Goal: Task Accomplishment & Management: Complete application form

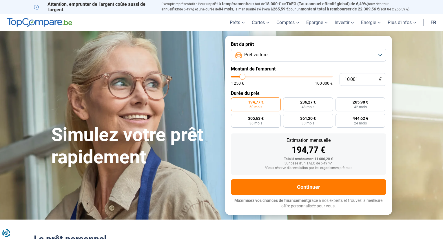
type input "10 500"
type input "10500"
type input "11 000"
type input "11000"
type input "11 250"
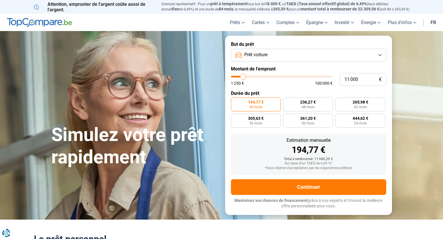
type input "11250"
type input "11 500"
type input "11500"
type input "11 750"
type input "11750"
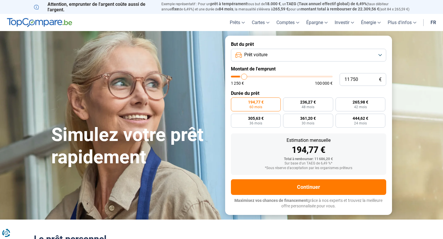
type input "12 500"
type input "12500"
type input "13 000"
type input "13000"
type input "13 250"
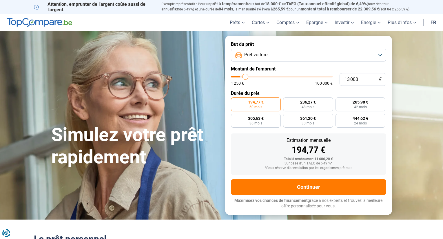
type input "13250"
type input "14 000"
type input "14000"
type input "14 250"
type input "14250"
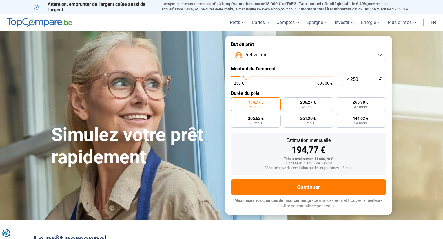
type input "14 500"
type input "14500"
type input "14 750"
type input "14750"
type input "15 000"
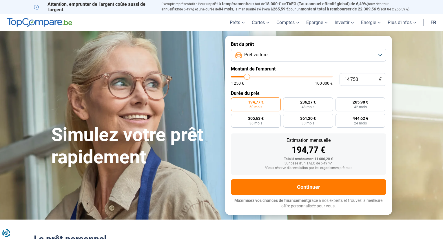
type input "15000"
type input "15 500"
type input "15500"
type input "16 250"
type input "16250"
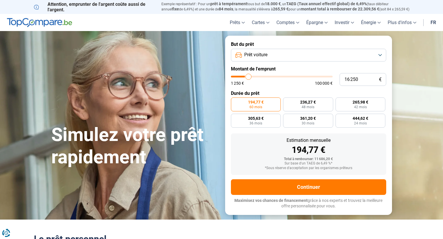
type input "16 500"
type input "16500"
type input "17 000"
type input "17000"
type input "17 250"
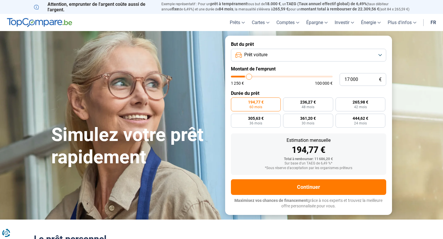
type input "17250"
type input "17 500"
type input "17500"
type input "17 750"
type input "17750"
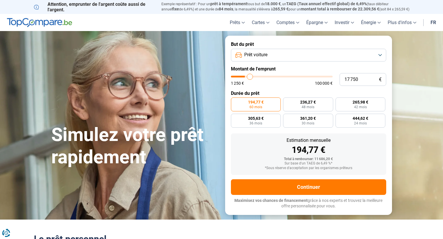
type input "18 000"
type input "18000"
type input "18 500"
type input "18500"
type input "18 750"
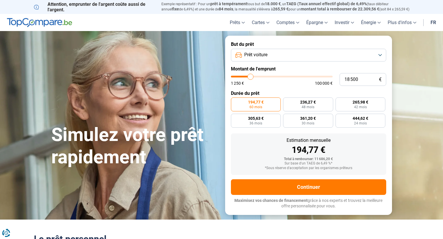
type input "18750"
type input "19 000"
type input "19000"
type input "19 250"
type input "19250"
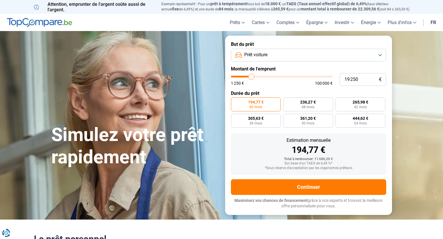
type input "19 750"
type input "19750"
type input "20 000"
type input "20000"
type input "20 250"
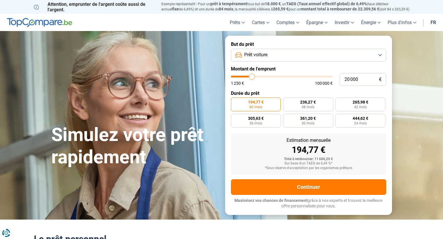
type input "20250"
type input "20 500"
type input "20500"
type input "20 750"
type input "20750"
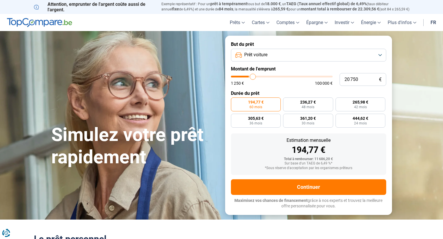
type input "21 250"
type input "21250"
type input "21 500"
type input "21500"
type input "21 750"
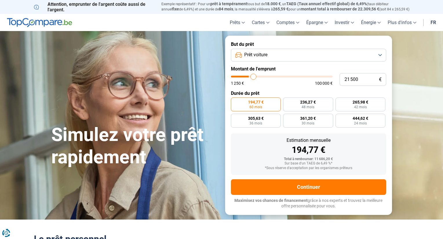
type input "21750"
type input "22 000"
type input "22000"
type input "22 250"
type input "22250"
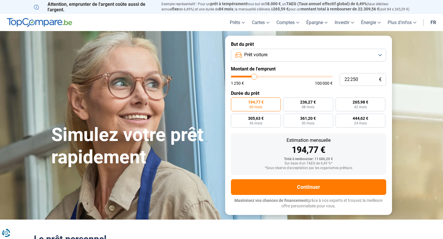
type input "22 750"
type input "22750"
type input "23 000"
type input "23000"
type input "23 250"
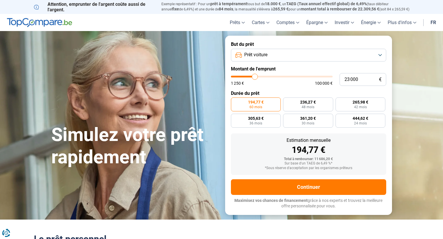
type input "23250"
type input "23 500"
type input "23500"
type input "23 750"
type input "23750"
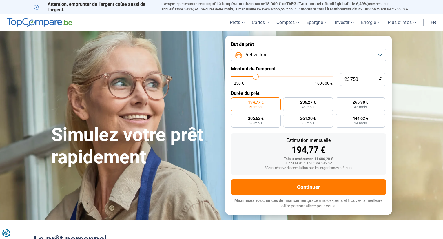
type input "24 250"
type input "24250"
type input "24 500"
type input "24500"
type input "24 750"
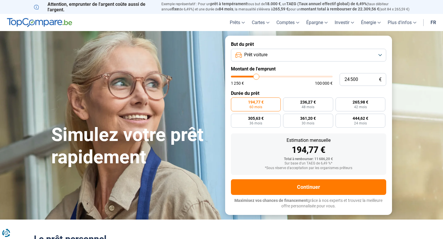
type input "24750"
type input "25 000"
type input "25000"
type input "25 250"
type input "25250"
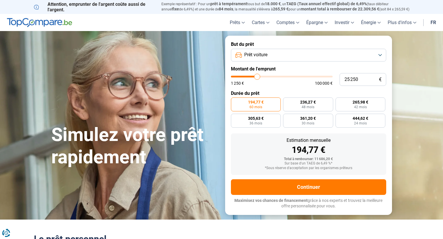
type input "25 750"
type input "25750"
type input "26 000"
type input "26000"
type input "26 250"
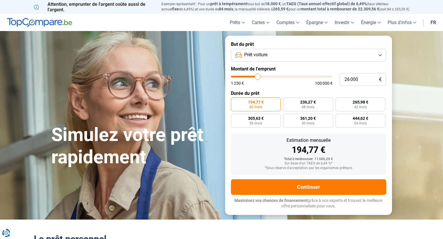
type input "26250"
type input "26 500"
type input "26500"
type input "26 750"
type input "26750"
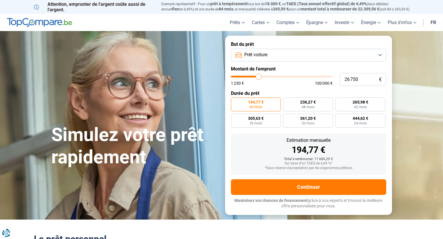
type input "27 250"
type input "27250"
type input "27 500"
type input "27500"
type input "27 750"
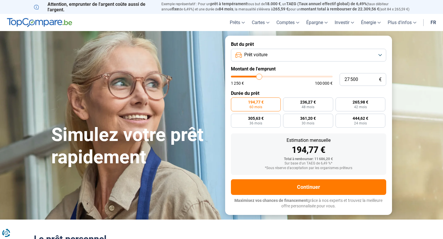
type input "27750"
type input "28 000"
type input "28000"
type input "28 250"
type input "28250"
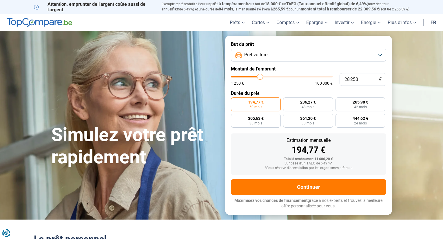
type input "28 750"
type input "28750"
type input "29 000"
type input "29000"
type input "29 250"
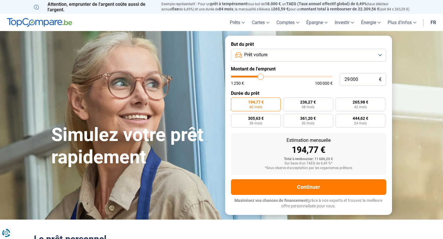
type input "29250"
type input "29 500"
type input "29500"
type input "29 750"
type input "29750"
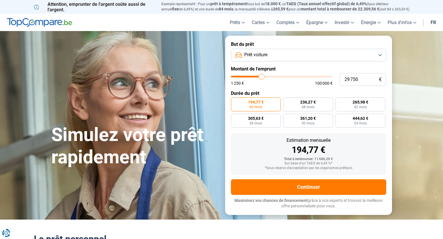
type input "30 250"
type input "30250"
type input "30 500"
type input "30500"
type input "30 250"
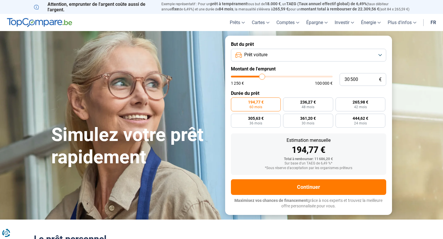
type input "30250"
type input "29 750"
type input "29750"
type input "30 250"
drag, startPoint x: 243, startPoint y: 76, endPoint x: 262, endPoint y: 74, distance: 19.0
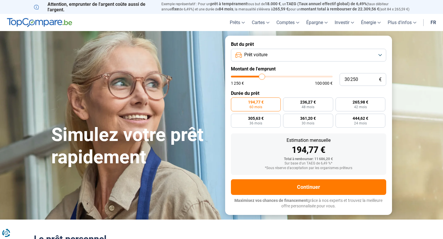
type input "30250"
click at [262, 76] on input "range" at bounding box center [282, 77] width 102 height 2
radio input "false"
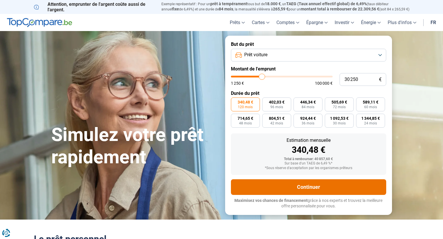
click at [328, 180] on button "Continuer" at bounding box center [308, 187] width 155 height 16
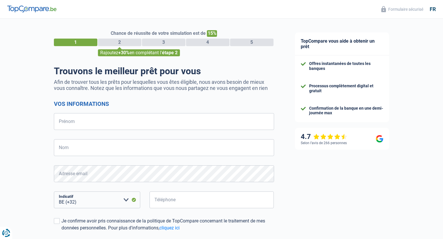
select select "32"
